Goal: Check status: Check status

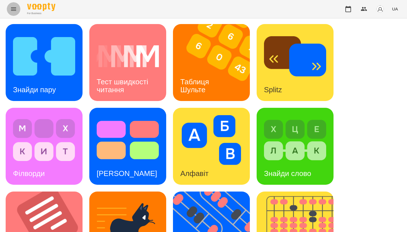
click at [12, 12] on icon "Menu" at bounding box center [13, 9] width 7 height 7
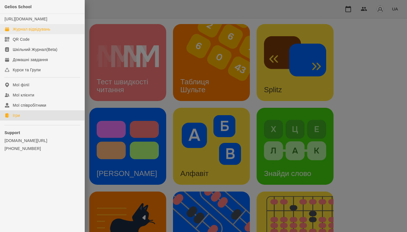
click at [21, 32] on div "Журнал відвідувань" at bounding box center [32, 29] width 38 height 6
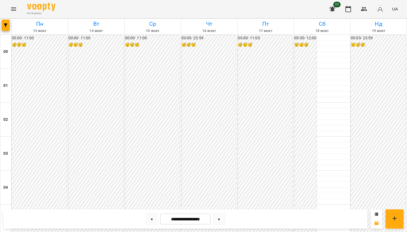
scroll to position [559, 0]
click at [14, 7] on icon "Menu" at bounding box center [13, 9] width 7 height 7
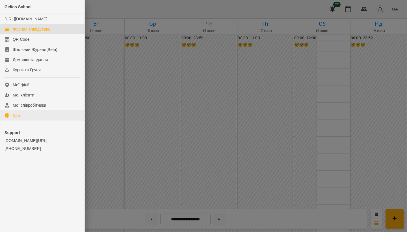
click at [27, 119] on link "Ігри" at bounding box center [42, 115] width 85 height 10
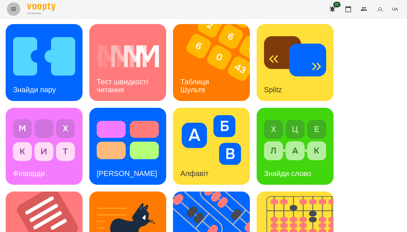
click at [15, 12] on icon "Menu" at bounding box center [13, 9] width 7 height 7
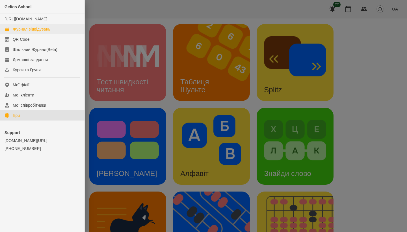
click at [29, 32] on div "Журнал відвідувань" at bounding box center [32, 29] width 38 height 6
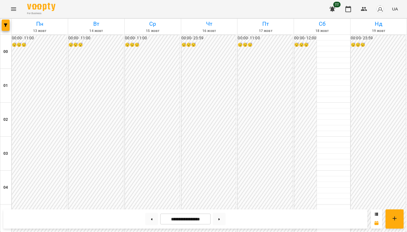
scroll to position [543, 0]
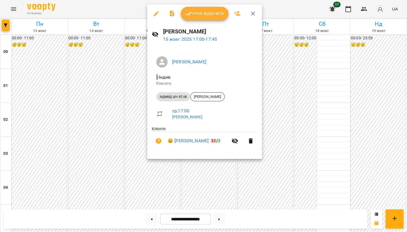
click at [133, 89] on div at bounding box center [203, 116] width 407 height 232
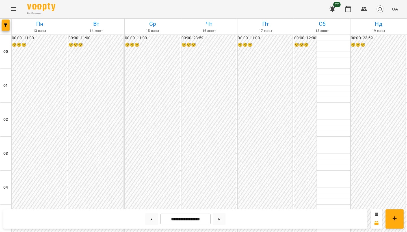
scroll to position [0, 0]
click at [18, 10] on button "Menu" at bounding box center [14, 9] width 14 height 14
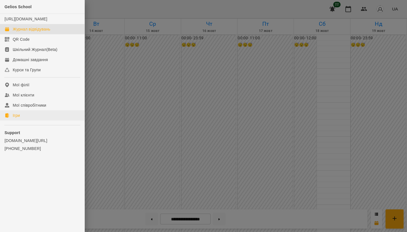
click at [26, 120] on link "Ігри" at bounding box center [42, 115] width 85 height 10
